Goal: Find specific page/section: Find specific page/section

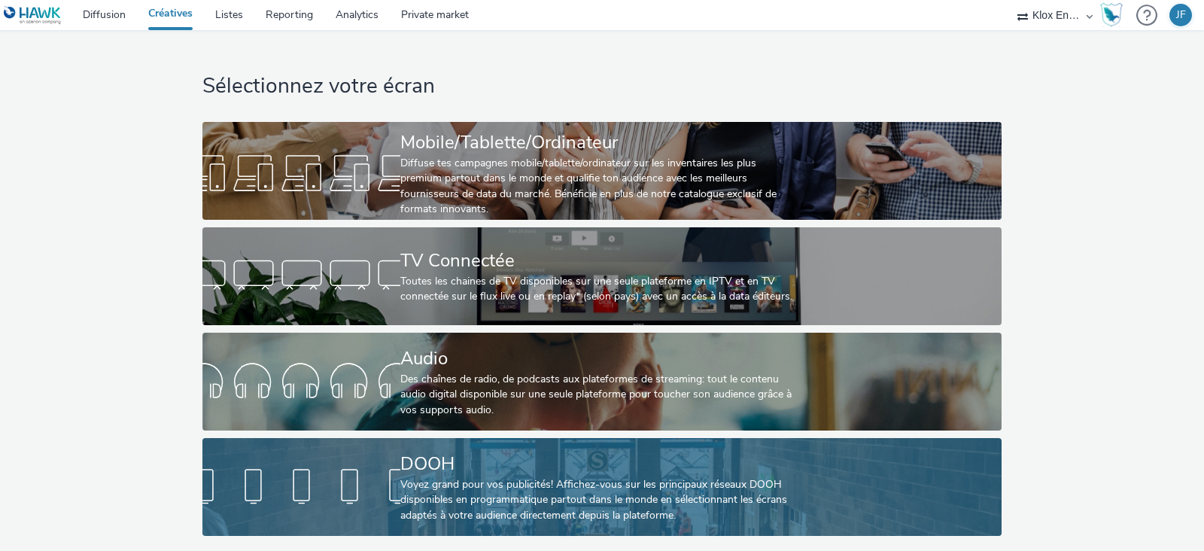
scroll to position [7, 0]
click at [413, 451] on div "DOOH" at bounding box center [598, 464] width 397 height 26
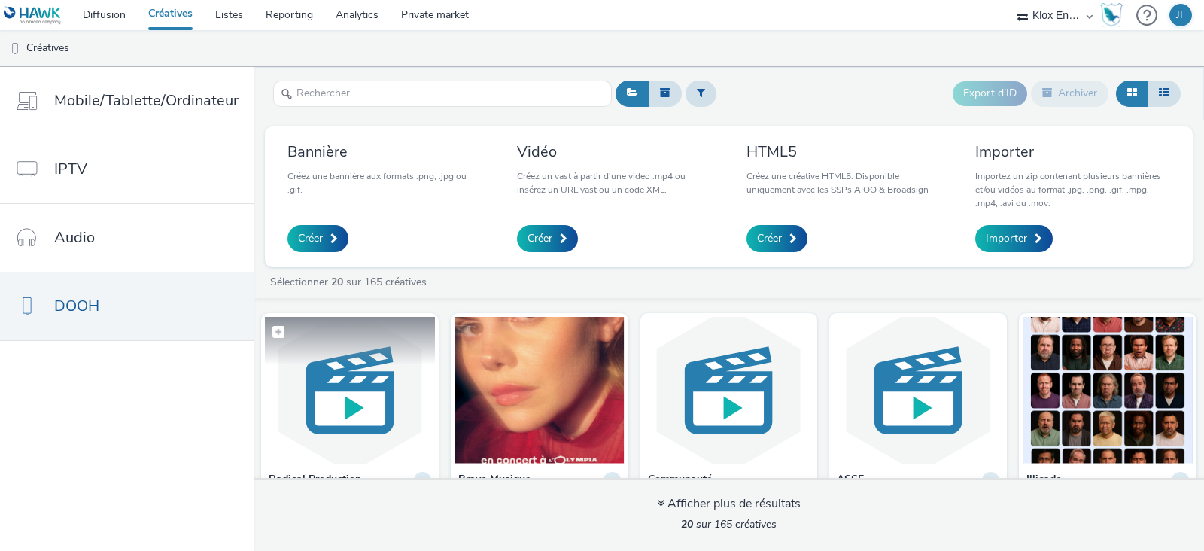
click at [353, 395] on img at bounding box center [350, 390] width 170 height 147
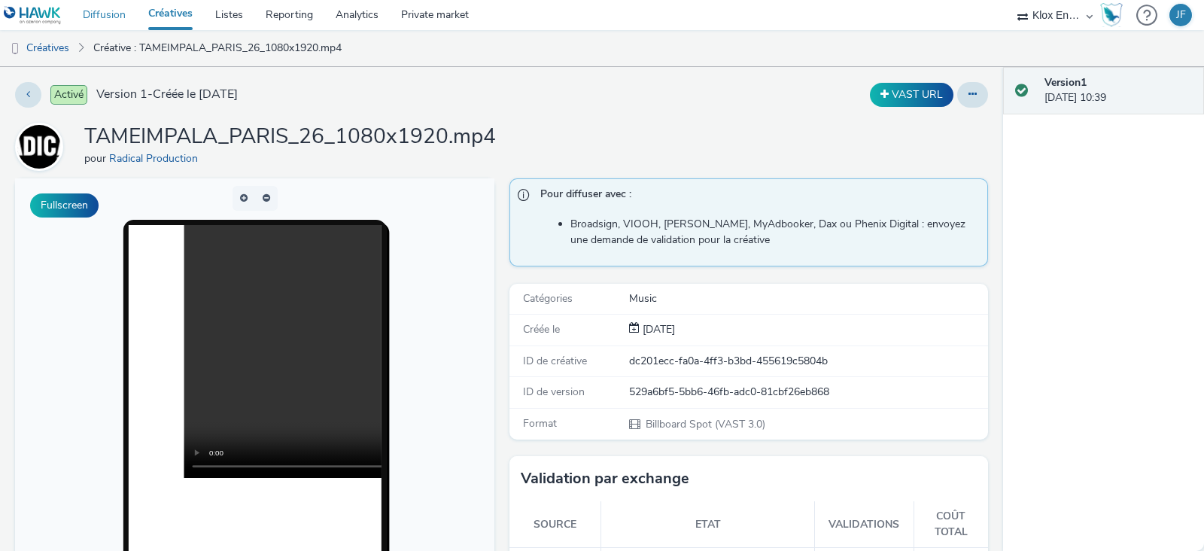
click at [111, 11] on link "Diffusion" at bounding box center [103, 15] width 65 height 30
